Goal: Task Accomplishment & Management: Manage account settings

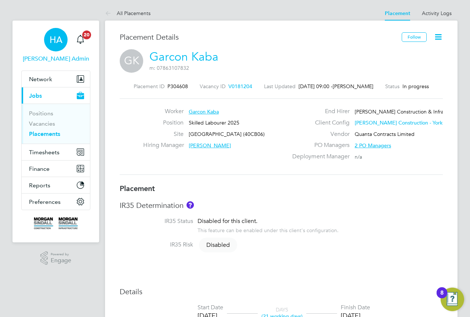
click at [50, 30] on div "HA" at bounding box center [55, 39] width 23 height 23
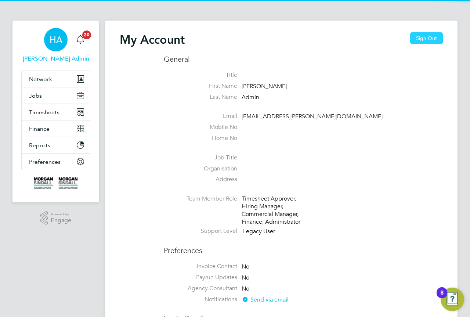
click at [415, 35] on button "Sign Out" at bounding box center [426, 38] width 33 height 12
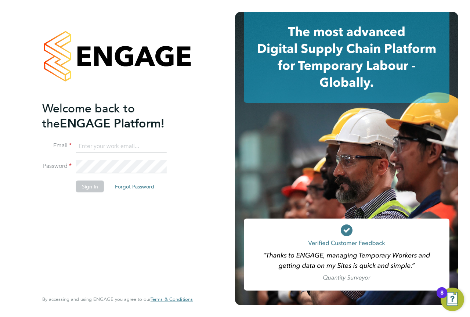
click at [101, 144] on input at bounding box center [121, 145] width 91 height 13
type input "engagemasterlogins@hays.com"
click at [113, 149] on input "engagemasterlogins@hays.com" at bounding box center [121, 145] width 91 height 13
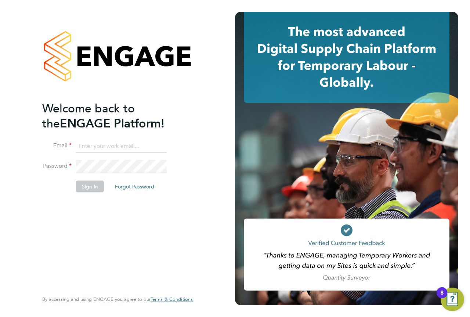
click at [113, 149] on input at bounding box center [121, 145] width 91 height 13
type input "vendorkeyaccounts2@hays.com"
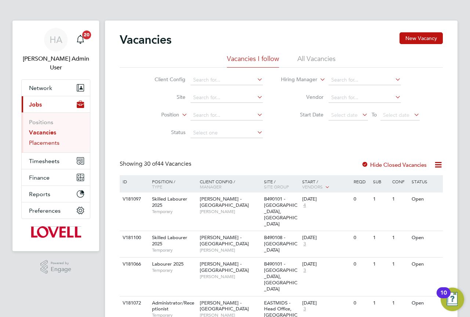
click at [46, 139] on link "Placements" at bounding box center [44, 142] width 30 height 7
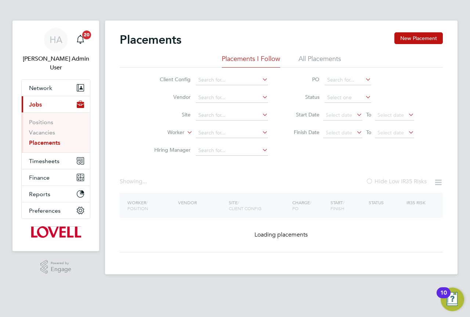
click at [321, 60] on li "All Placements" at bounding box center [319, 60] width 43 height 13
click at [226, 130] on input at bounding box center [232, 133] width 72 height 10
paste input "Andrew Christoforu"
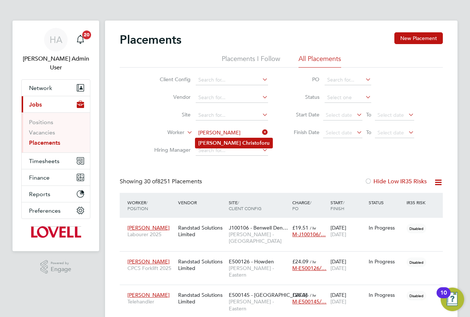
type input "Andrew Christoforu"
click at [242, 140] on b "Christoforu" at bounding box center [255, 143] width 27 height 6
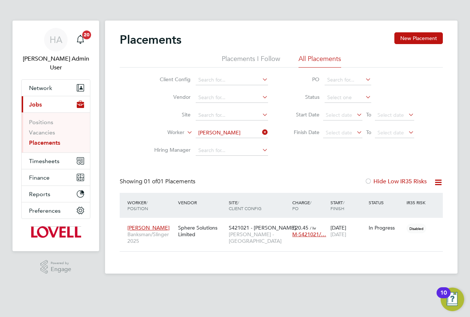
click at [240, 252] on div "Placements New Placement Placements I Follow All Placements Client Config Vendo…" at bounding box center [281, 147] width 352 height 253
click at [241, 239] on div "S421021 - Barne Barton Lovell - South West" at bounding box center [258, 235] width 63 height 28
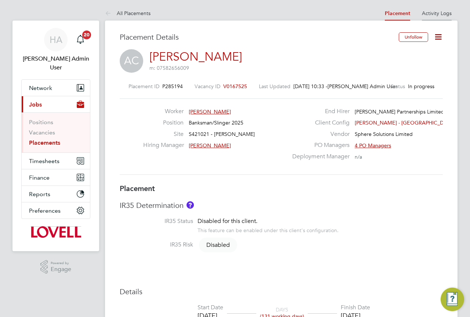
click at [438, 12] on link "Activity Logs" at bounding box center [437, 13] width 30 height 7
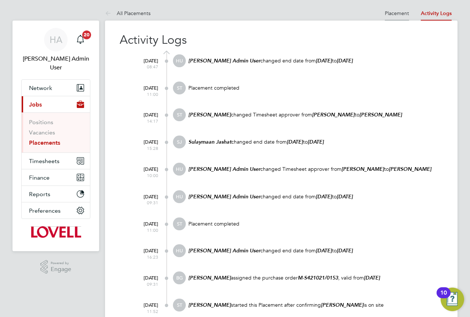
click at [396, 11] on link "Placement" at bounding box center [397, 13] width 24 height 7
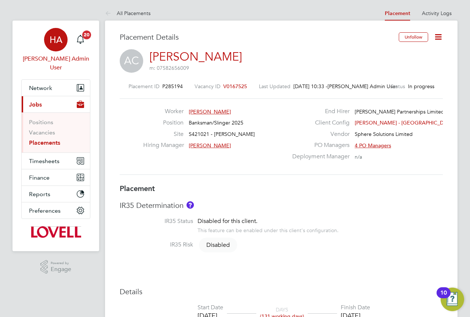
click at [58, 40] on span "HA" at bounding box center [56, 40] width 13 height 10
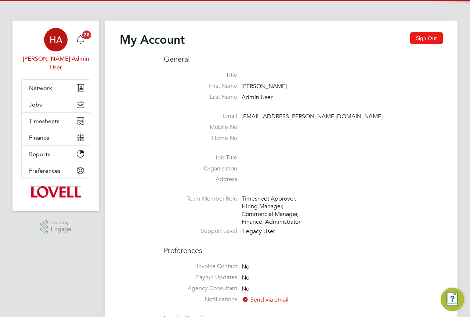
drag, startPoint x: 436, startPoint y: 33, endPoint x: 431, endPoint y: 34, distance: 4.5
click at [435, 33] on button "Sign Out" at bounding box center [426, 38] width 33 height 12
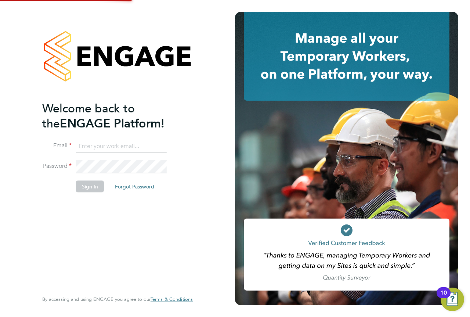
click at [105, 148] on input at bounding box center [121, 145] width 91 height 13
type input "engagemasterlogins@hays.com"
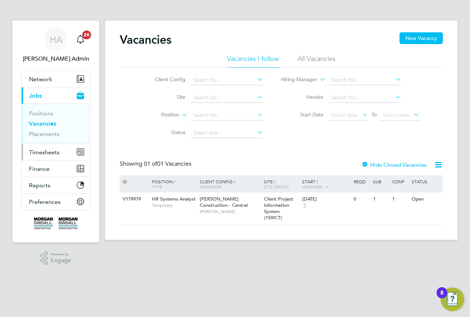
click at [41, 150] on span "Timesheets" at bounding box center [44, 152] width 30 height 7
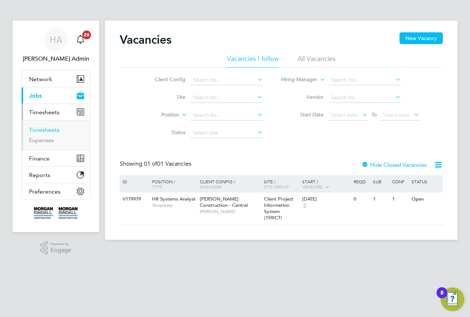
click at [50, 128] on link "Timesheets" at bounding box center [44, 129] width 30 height 7
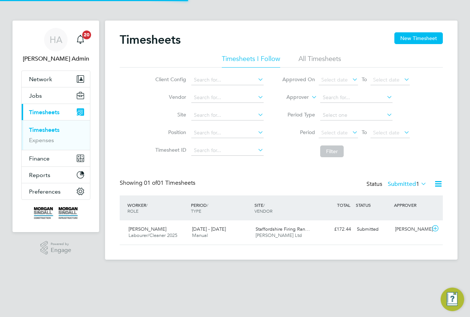
scroll to position [19, 64]
click at [320, 56] on li "All Timesheets" at bounding box center [319, 60] width 43 height 13
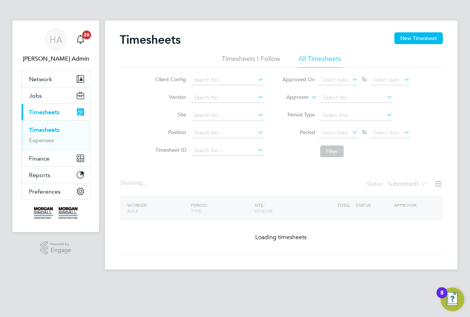
click at [310, 96] on icon at bounding box center [310, 95] width 0 height 7
click at [295, 104] on li "Worker" at bounding box center [290, 106] width 36 height 10
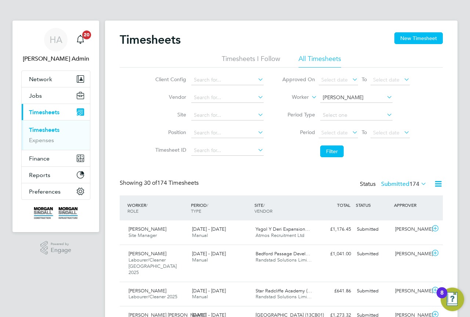
scroll to position [0, 0]
click at [364, 105] on b "Nichols" at bounding box center [385, 108] width 43 height 6
type input "[PERSON_NAME]"
click at [333, 153] on button "Filter" at bounding box center [331, 151] width 23 height 12
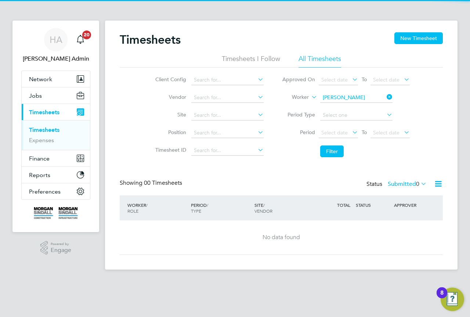
click at [397, 185] on label "Submitted 0" at bounding box center [407, 183] width 39 height 7
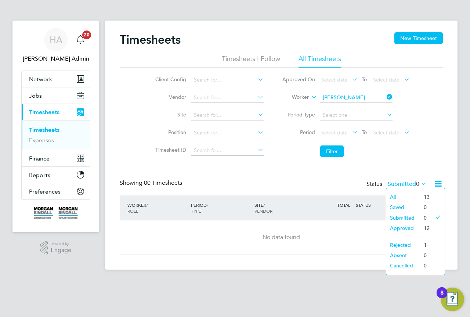
click at [394, 196] on li "All" at bounding box center [403, 197] width 34 height 10
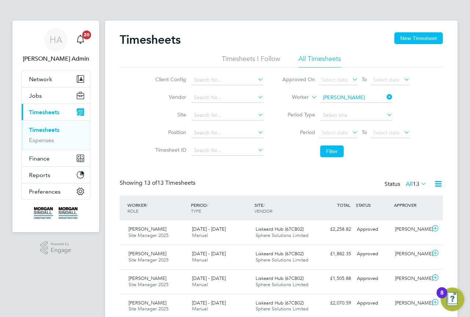
click at [136, 168] on div "Timesheets New Timesheet Timesheets I Follow All Timesheets Client Config Vendo…" at bounding box center [281, 285] width 323 height 506
click at [39, 97] on span "Jobs" at bounding box center [35, 95] width 13 height 7
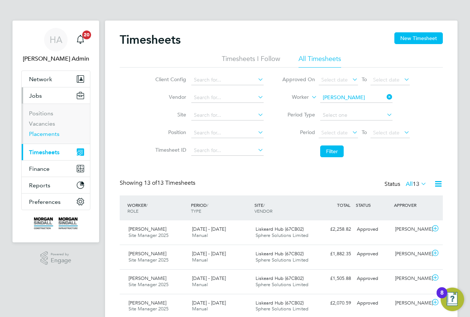
click at [47, 136] on link "Placements" at bounding box center [44, 133] width 30 height 7
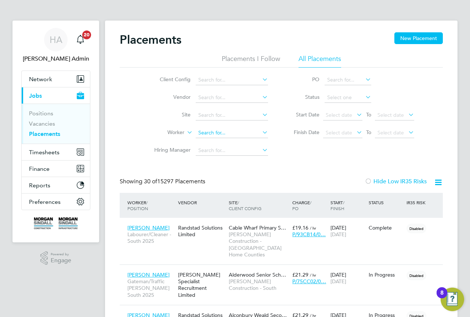
click at [208, 131] on input at bounding box center [232, 133] width 72 height 10
paste input "Andy Nichols"
type input "Andy Nichols"
click at [261, 132] on icon at bounding box center [261, 132] width 0 height 10
click at [142, 107] on li "Site" at bounding box center [208, 115] width 138 height 18
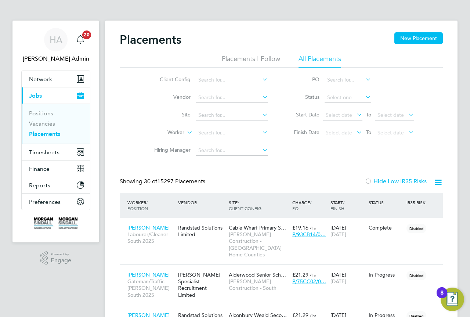
click at [261, 64] on li "Placements I Follow" at bounding box center [251, 60] width 58 height 13
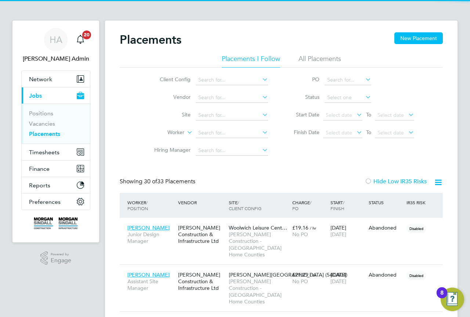
click at [323, 57] on li "All Placements" at bounding box center [319, 60] width 43 height 13
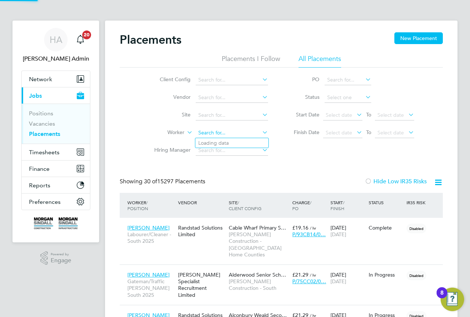
click at [243, 130] on input at bounding box center [232, 133] width 72 height 10
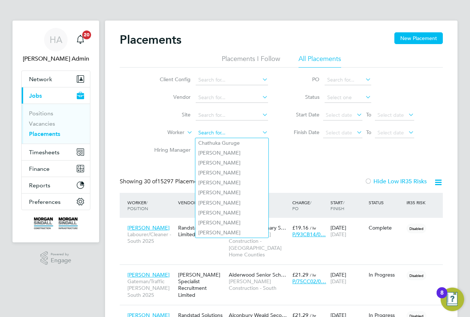
paste input "Andy Nichols"
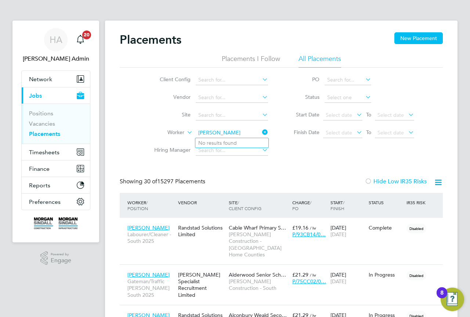
click at [212, 130] on input "Andy Nichols" at bounding box center [232, 133] width 72 height 10
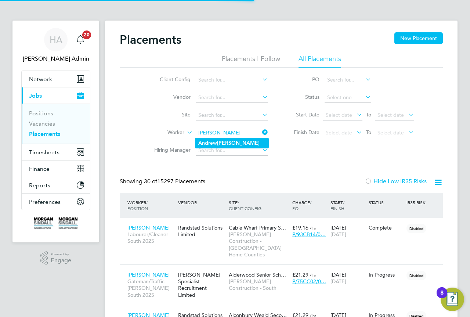
type input "[PERSON_NAME]"
click at [240, 140] on li "Andrew Nichols" at bounding box center [241, 143] width 92 height 10
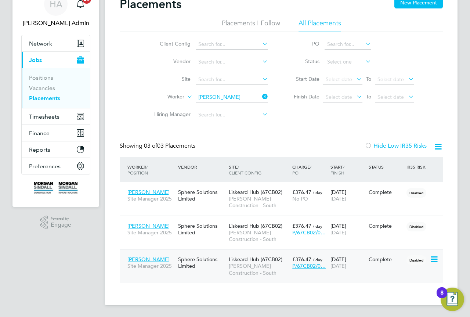
click at [208, 266] on div "Sphere Solutions Limited" at bounding box center [201, 262] width 51 height 21
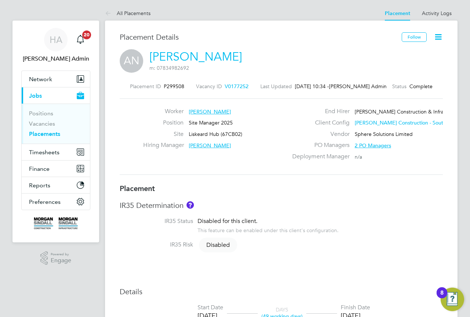
click at [440, 33] on icon at bounding box center [437, 36] width 9 height 9
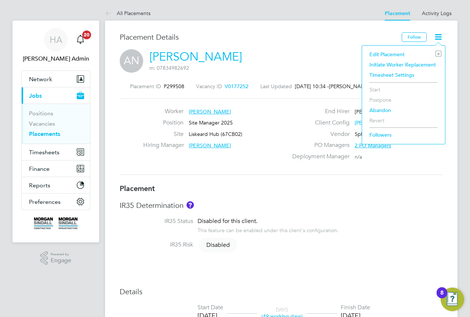
click at [389, 52] on li "Edit Placement e" at bounding box center [403, 54] width 76 height 10
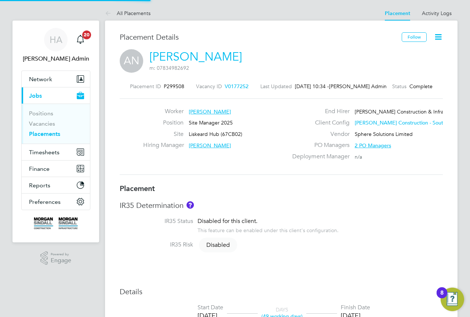
scroll to position [4, 4]
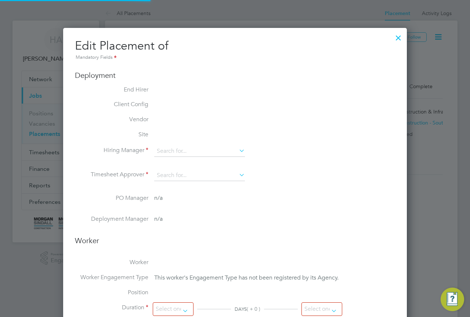
type input "[PERSON_NAME]"
type input "[DATE]"
type input "08:00"
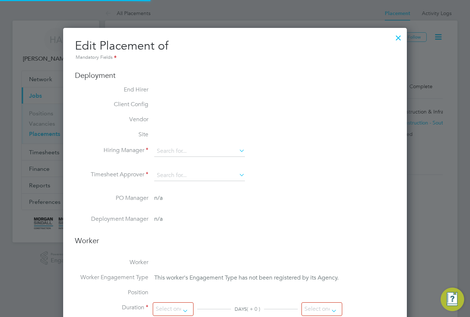
type input "18:00"
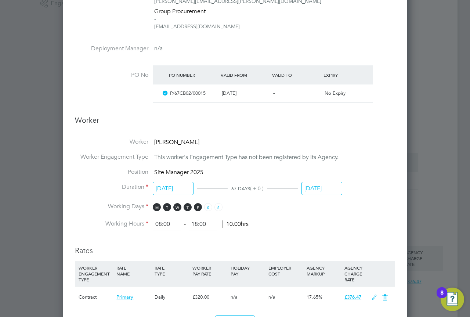
click at [319, 181] on li "Position Site Manager 2025" at bounding box center [235, 175] width 320 height 15
click at [320, 186] on input "[DATE]" at bounding box center [321, 189] width 41 height 14
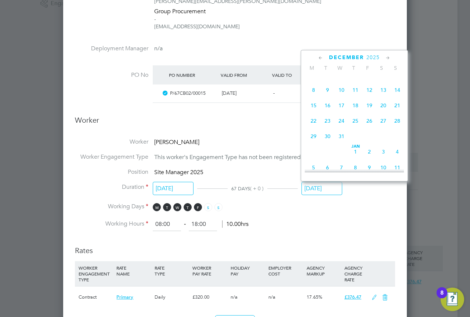
click at [355, 81] on span "4" at bounding box center [355, 75] width 14 height 14
type input "[DATE]"
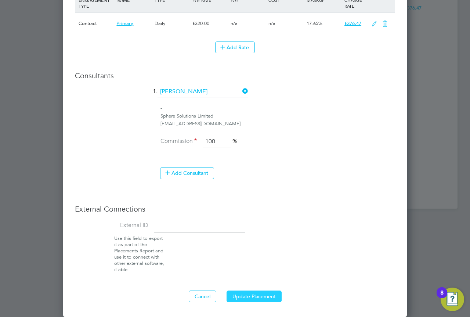
click at [247, 294] on button "Update Placement" at bounding box center [253, 296] width 55 height 12
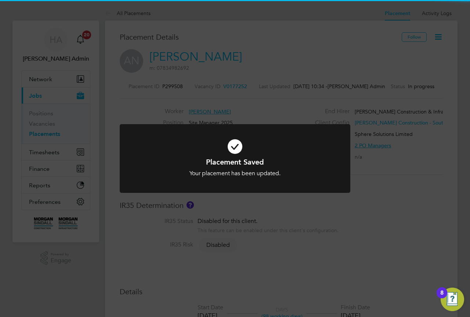
click at [306, 261] on div "Placement Saved Your placement has been updated. Cancel Okay" at bounding box center [235, 158] width 470 height 317
